Goal: Task Accomplishment & Management: Use online tool/utility

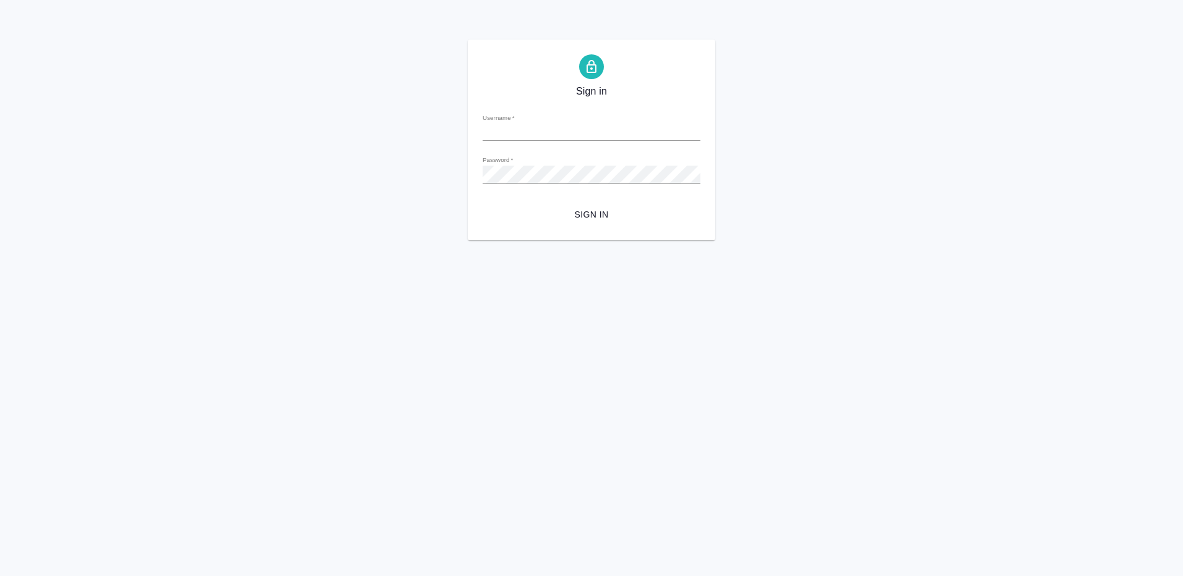
type input "e.gorchilina@awatera.com"
click at [594, 217] on span "Sign in" at bounding box center [591, 214] width 198 height 15
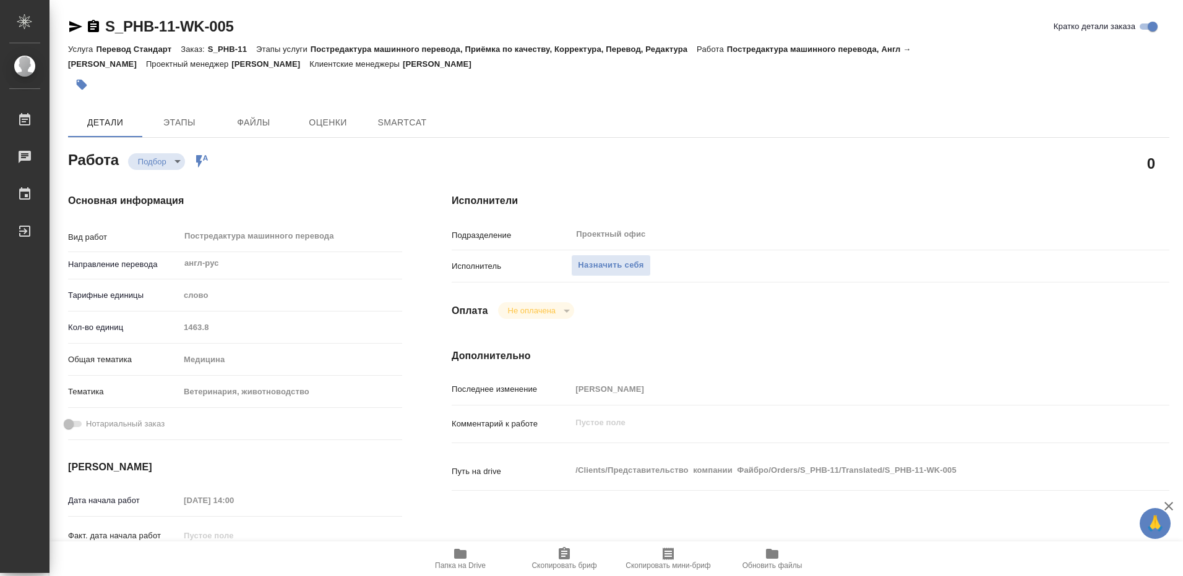
type textarea "x"
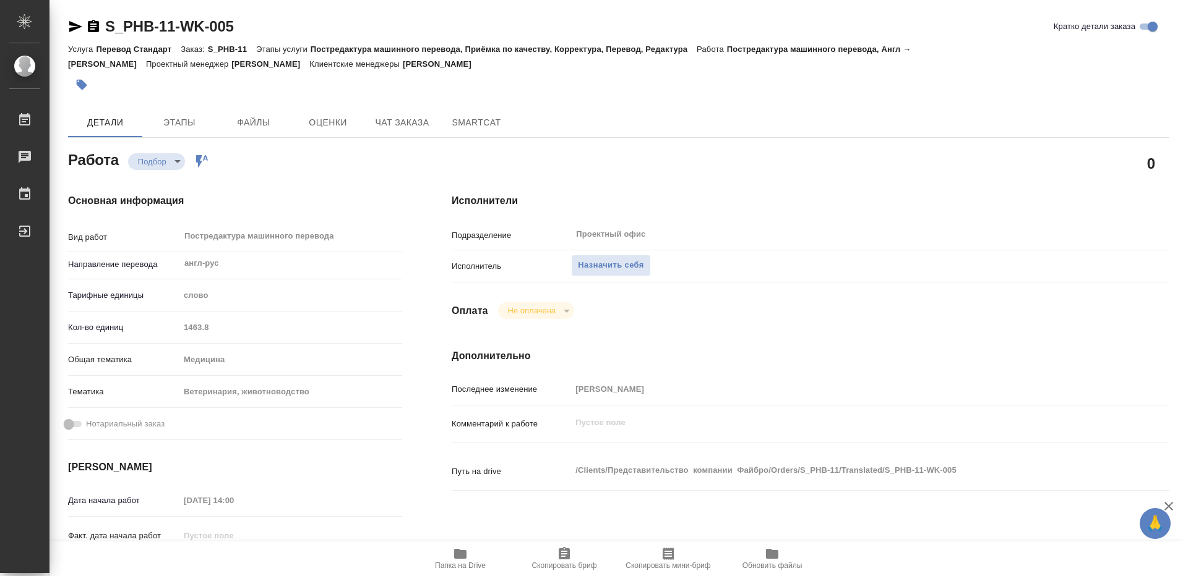
type textarea "x"
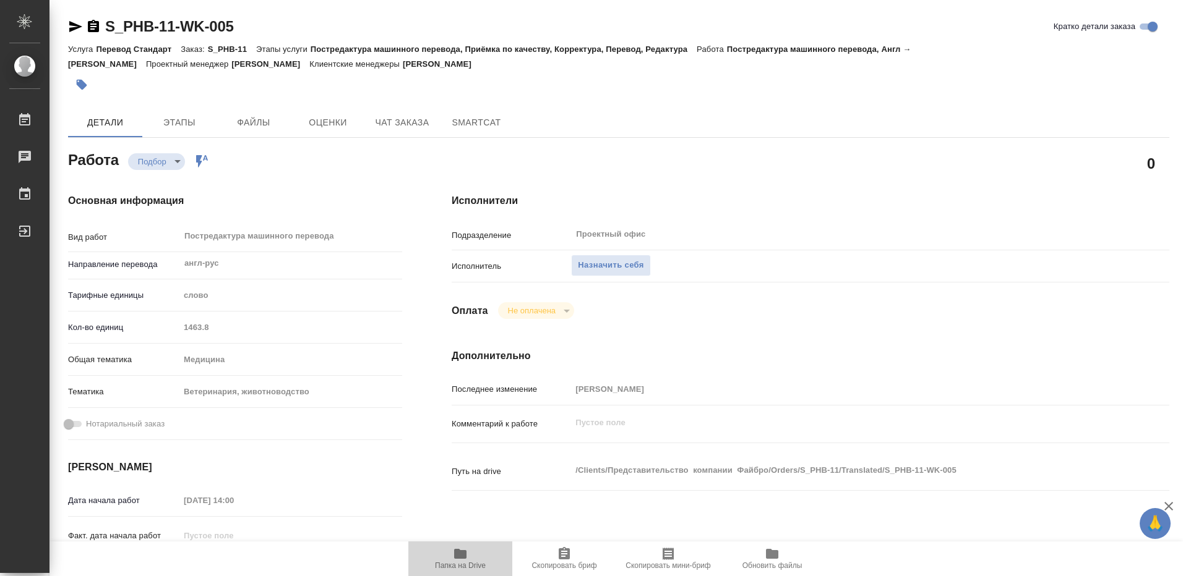
click at [460, 557] on icon "button" at bounding box center [460, 554] width 12 height 10
type textarea "x"
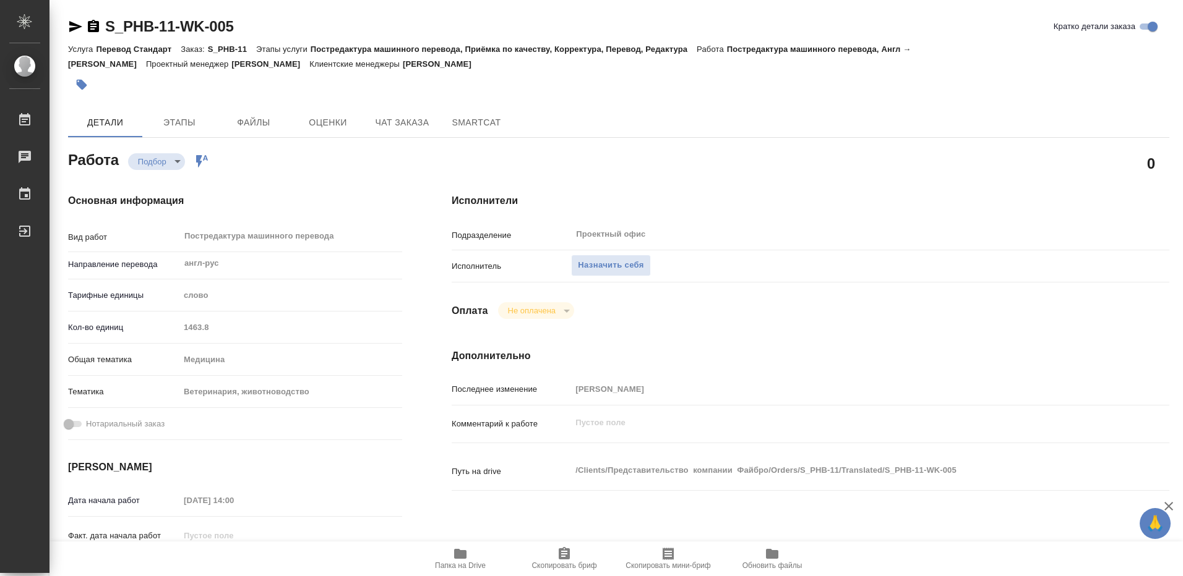
type textarea "x"
click at [612, 268] on span "Назначить себя" at bounding box center [611, 266] width 66 height 14
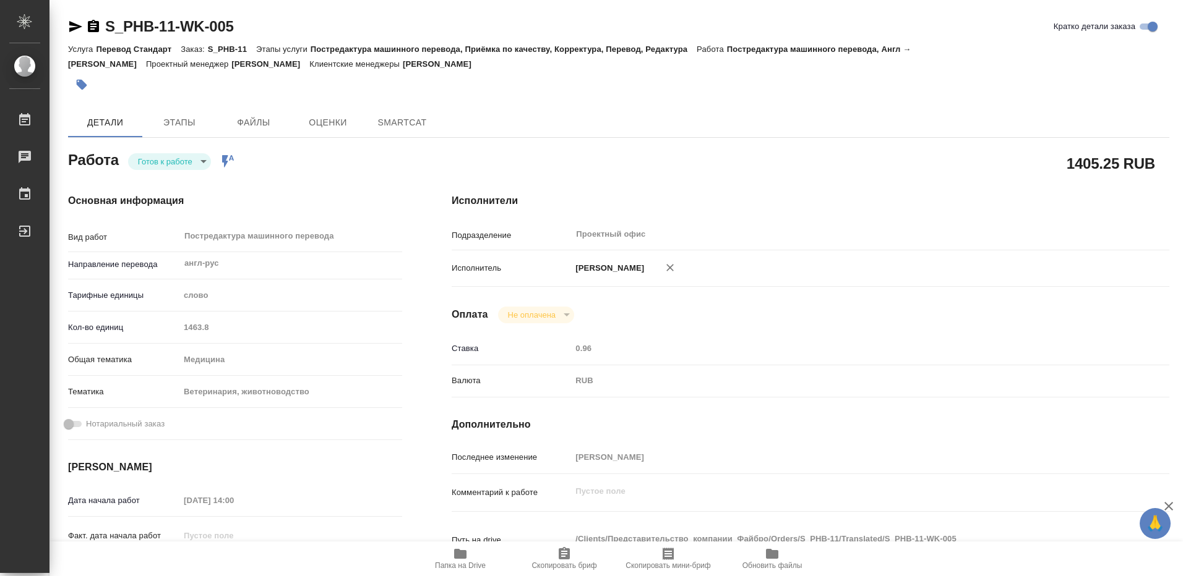
type textarea "x"
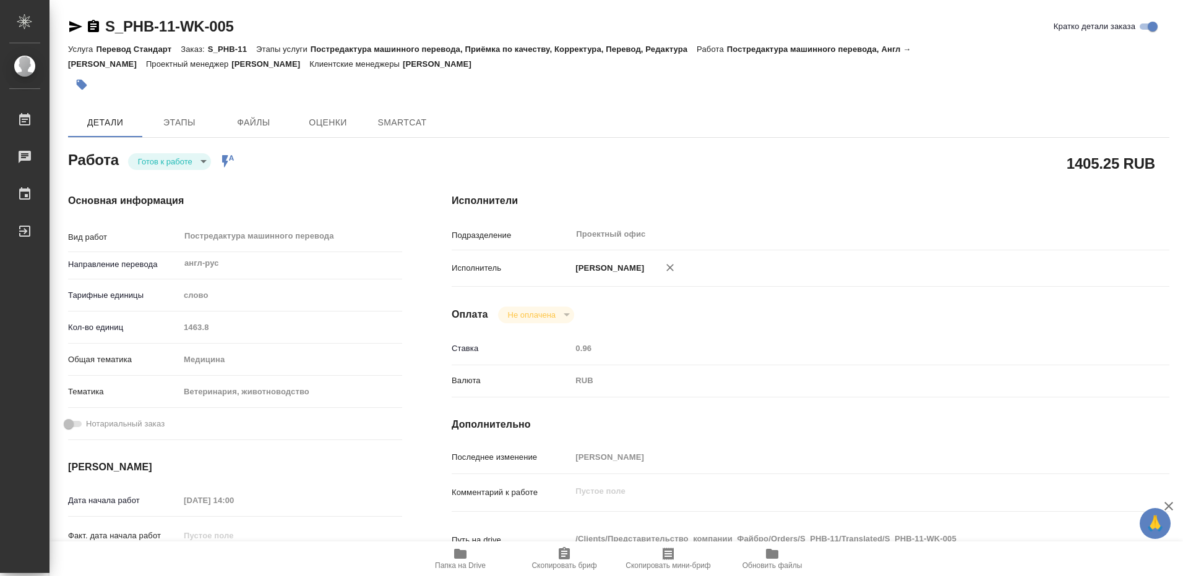
type textarea "x"
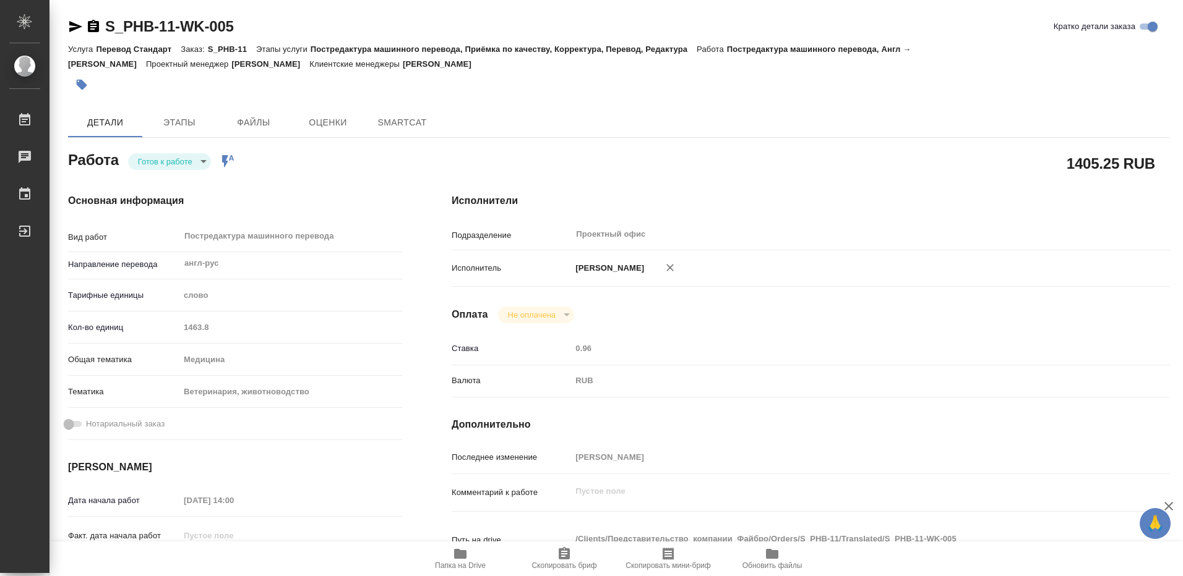
type textarea "x"
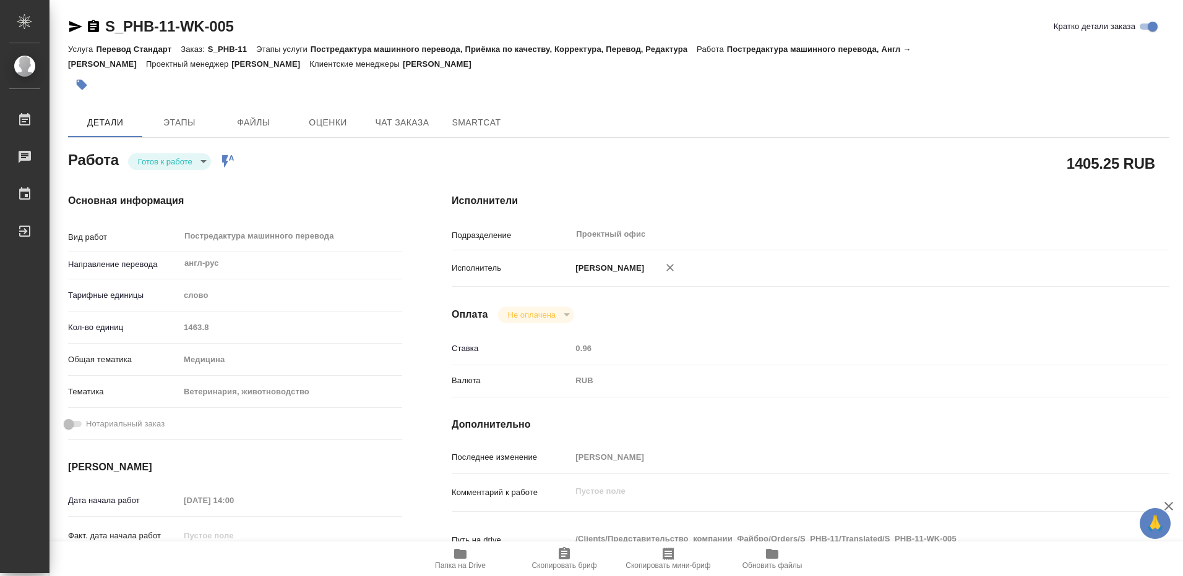
type textarea "x"
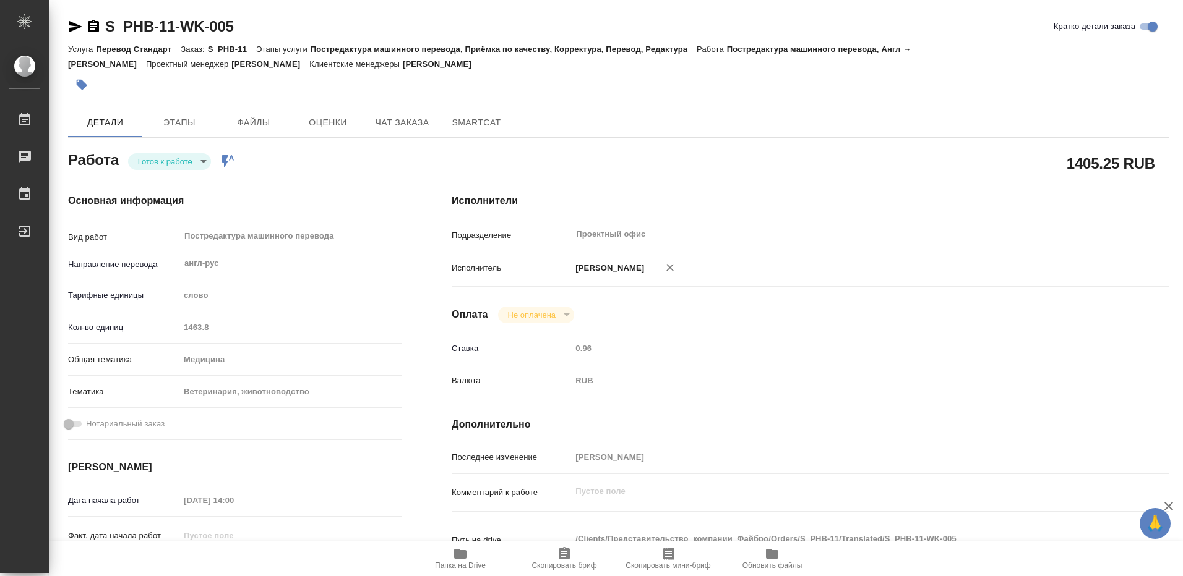
type textarea "x"
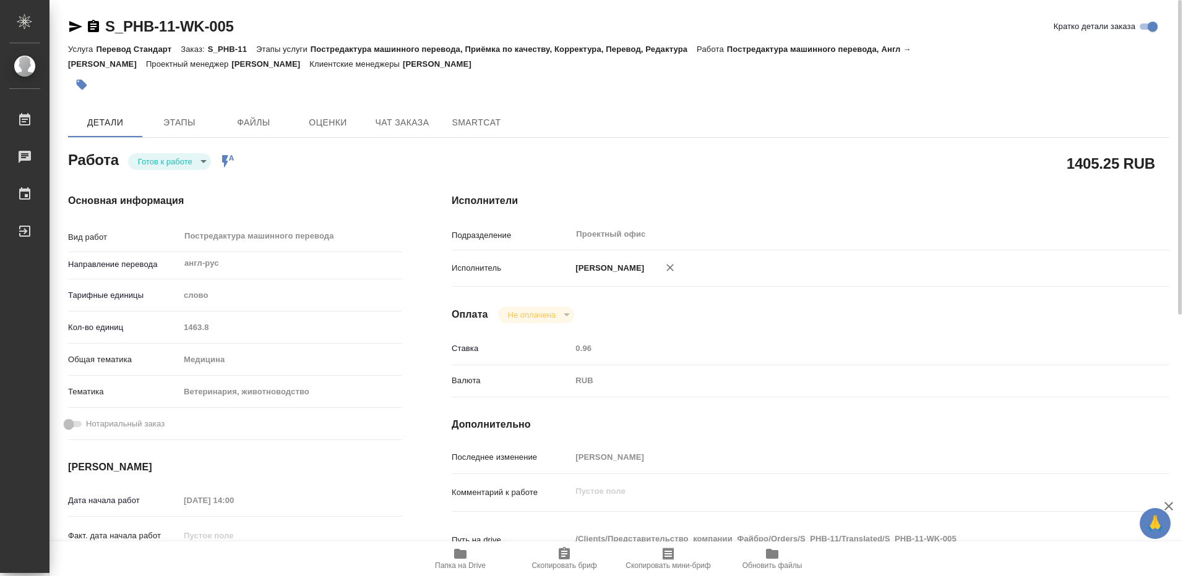
scroll to position [62, 0]
